Goal: Task Accomplishment & Management: Use online tool/utility

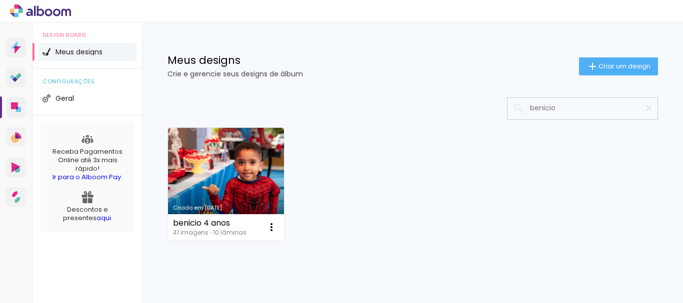
type input "benicio"
type paper-input "benicio"
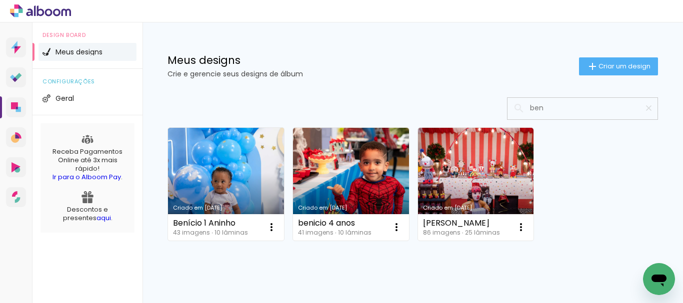
type input "ben"
type paper-input "ben"
click at [234, 176] on link "Criado em [DATE]" at bounding box center [226, 184] width 116 height 113
